Goal: Navigation & Orientation: Find specific page/section

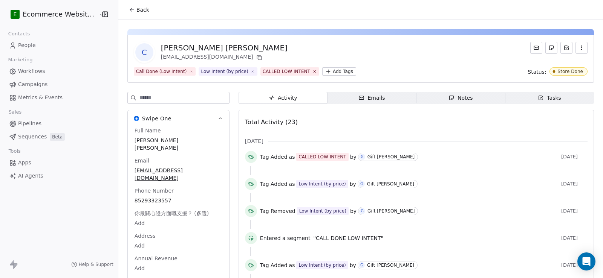
click at [133, 3] on button "Back" at bounding box center [138, 10] width 29 height 14
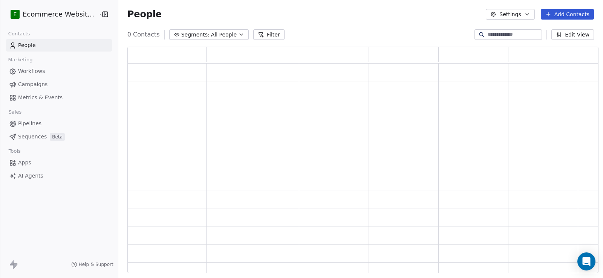
scroll to position [221, 465]
click at [487, 38] on input at bounding box center [513, 35] width 53 height 8
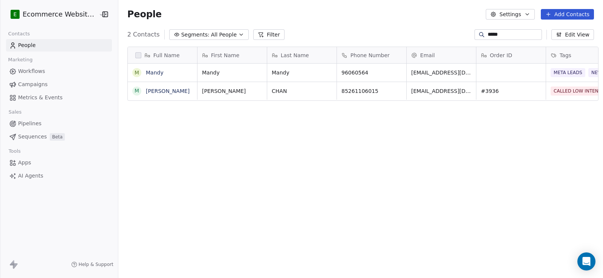
scroll to position [240, 484]
type input "*****"
click at [150, 70] on link "Mandy" at bounding box center [155, 73] width 18 height 6
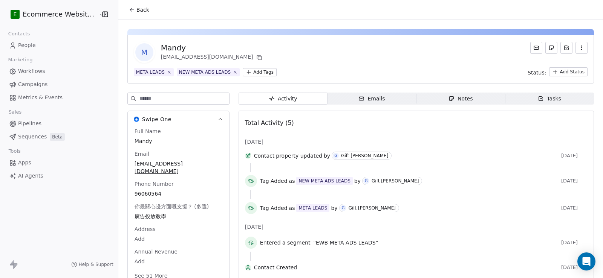
click at [136, 12] on span "Back" at bounding box center [142, 10] width 13 height 8
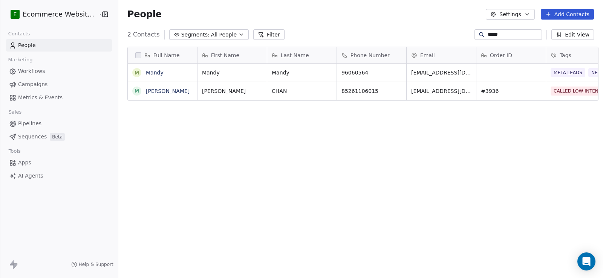
scroll to position [240, 484]
click at [154, 88] on link "MANDY CHAN" at bounding box center [168, 91] width 44 height 6
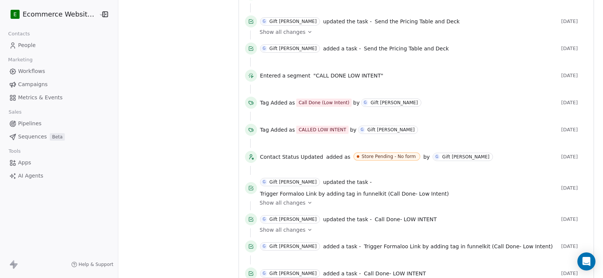
scroll to position [377, 0]
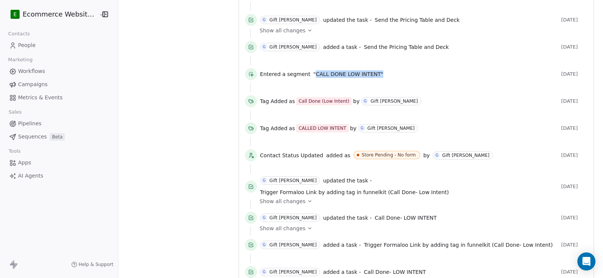
drag, startPoint x: 371, startPoint y: 91, endPoint x: 308, endPoint y: 92, distance: 63.3
click at [308, 78] on div "Entered a segment "CALL DONE LOW INTENT"" at bounding box center [409, 74] width 298 height 8
click at [313, 78] on span ""CALL DONE LOW INTENT"" at bounding box center [348, 74] width 70 height 8
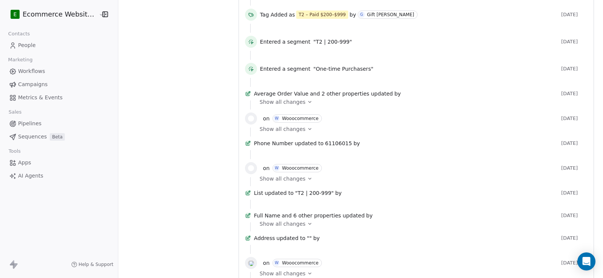
scroll to position [1167, 0]
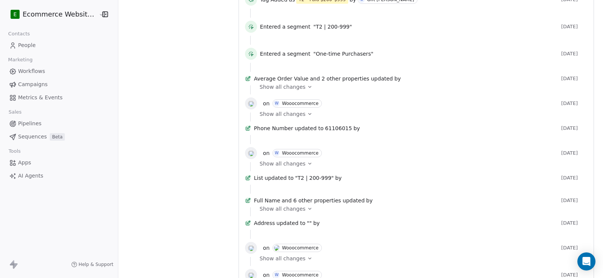
click at [295, 91] on span "Show all changes" at bounding box center [282, 87] width 46 height 8
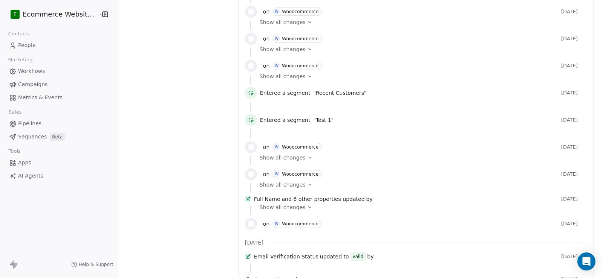
scroll to position [1469, 0]
